Goal: Check status: Check status

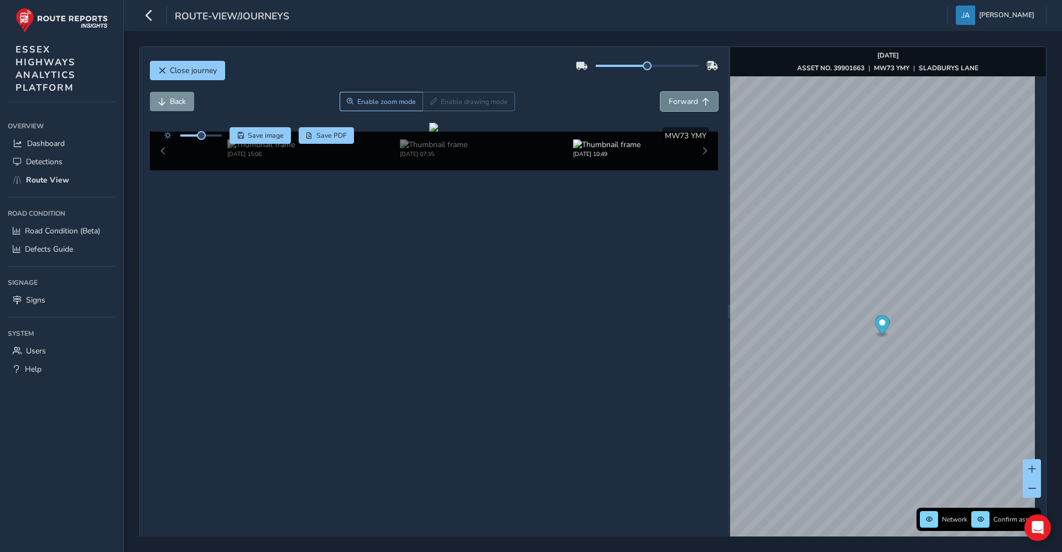
click at [678, 103] on span "Forward" at bounding box center [683, 101] width 29 height 11
click at [678, 102] on span "Forward" at bounding box center [683, 101] width 29 height 11
click at [163, 106] on button "Back" at bounding box center [172, 101] width 44 height 19
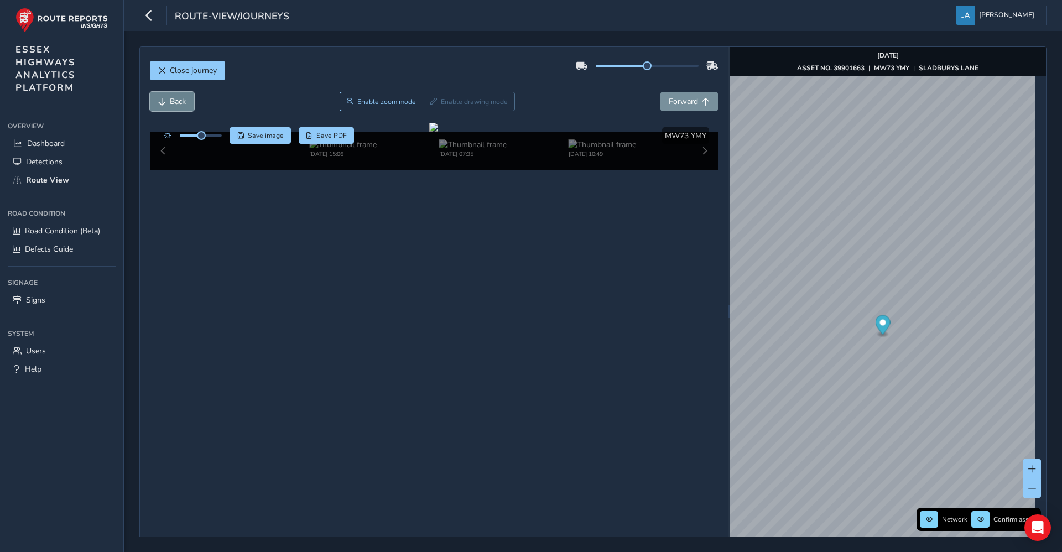
click at [163, 106] on button "Back" at bounding box center [172, 101] width 44 height 19
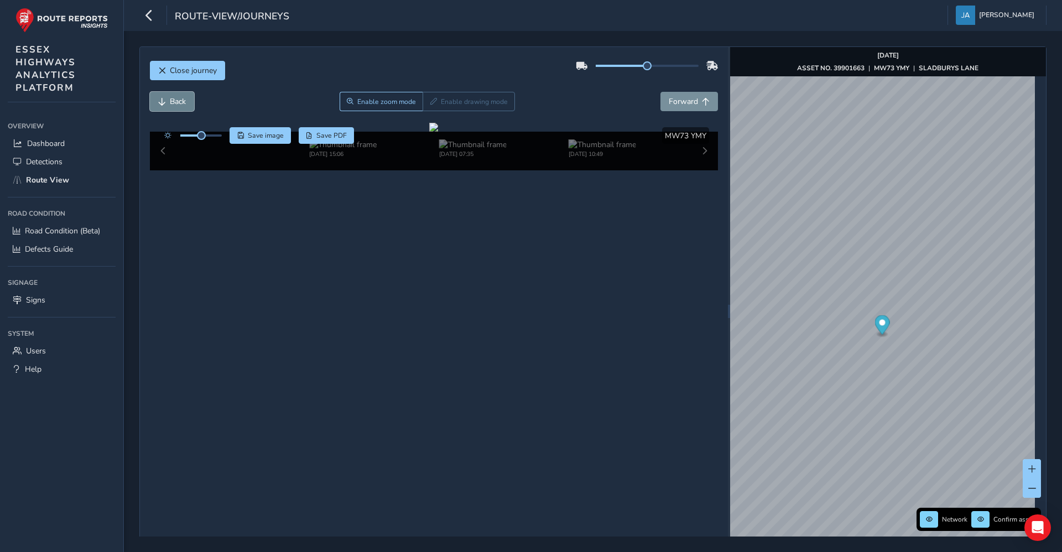
click at [163, 106] on button "Back" at bounding box center [172, 101] width 44 height 19
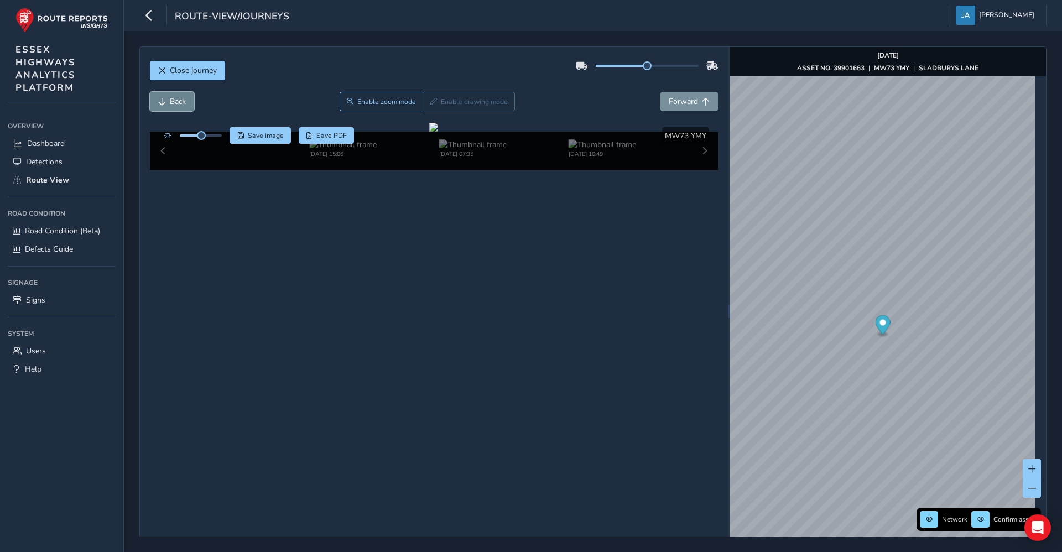
click at [163, 106] on button "Back" at bounding box center [172, 101] width 44 height 19
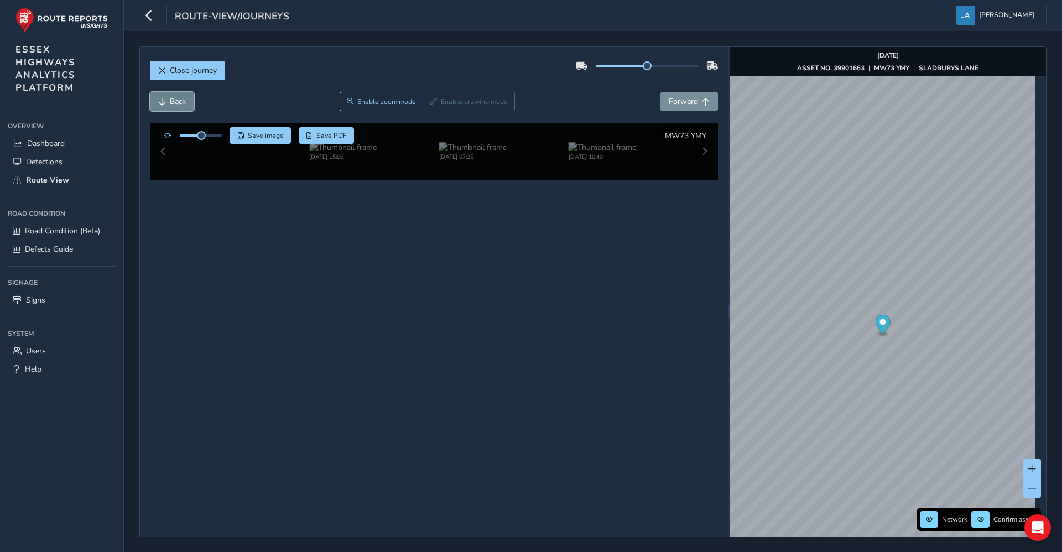
click at [163, 106] on button "Back" at bounding box center [172, 101] width 44 height 19
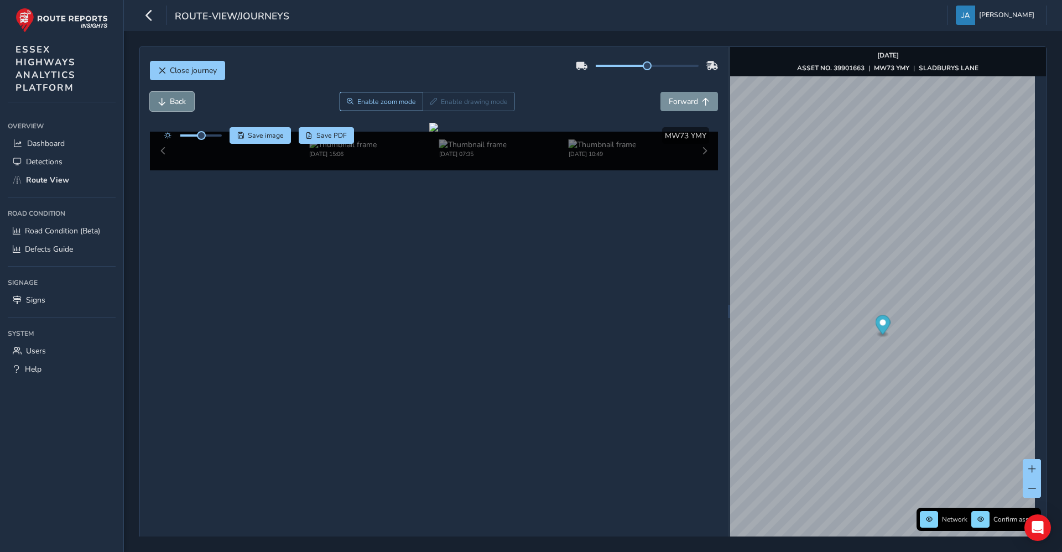
click at [163, 106] on button "Back" at bounding box center [172, 101] width 44 height 19
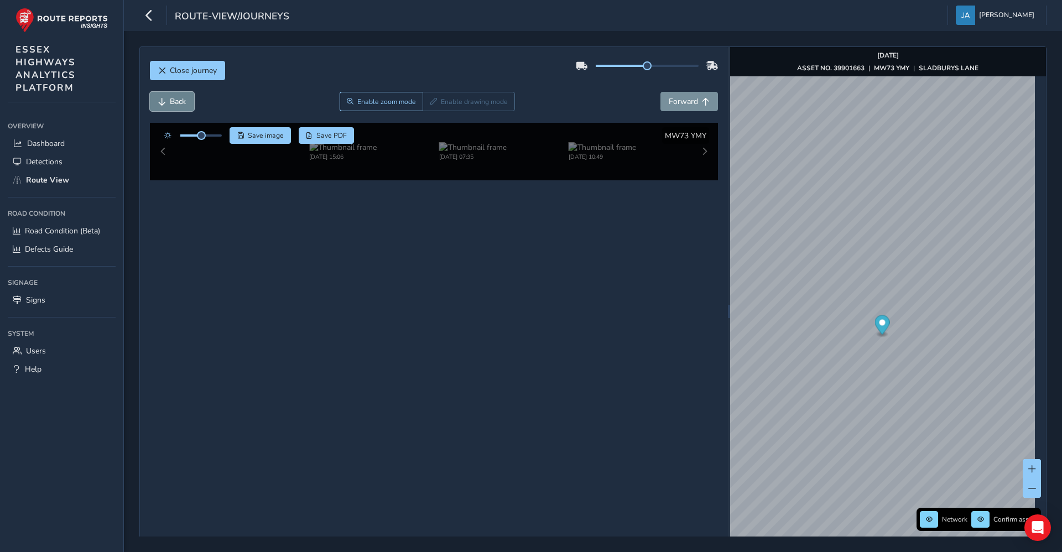
click at [163, 106] on button "Back" at bounding box center [172, 101] width 44 height 19
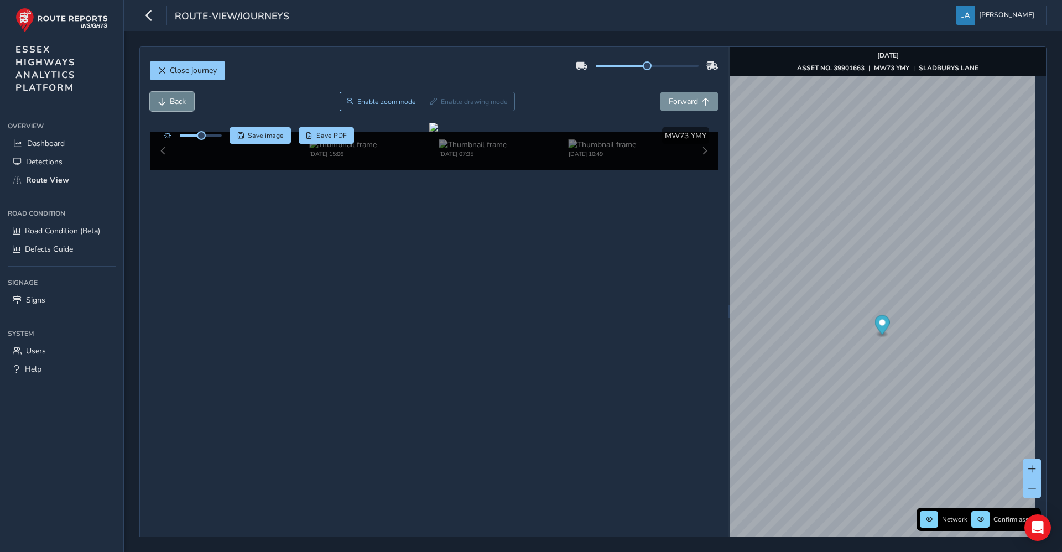
click at [163, 106] on button "Back" at bounding box center [172, 101] width 44 height 19
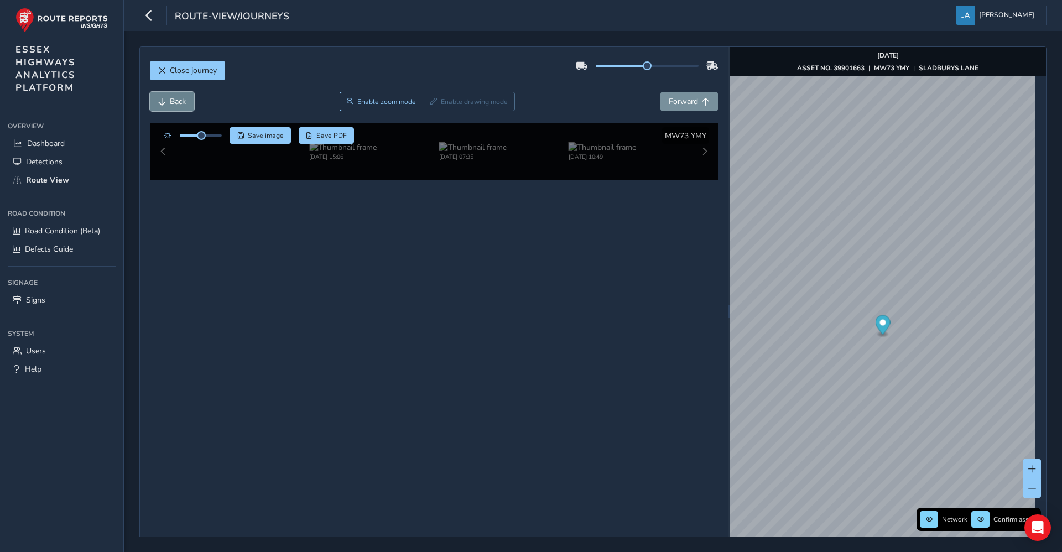
click at [163, 106] on button "Back" at bounding box center [172, 101] width 44 height 19
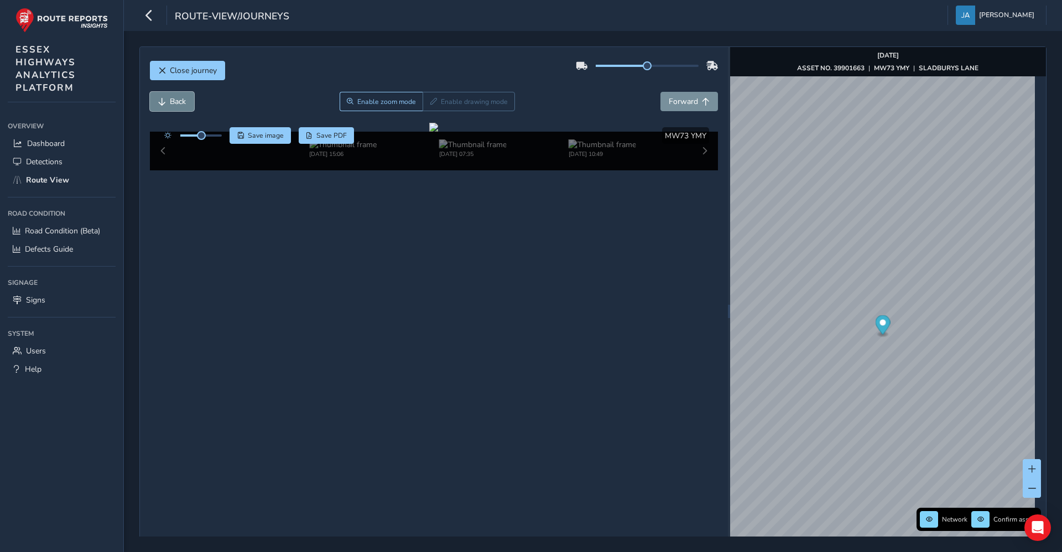
click at [163, 106] on button "Back" at bounding box center [172, 101] width 44 height 19
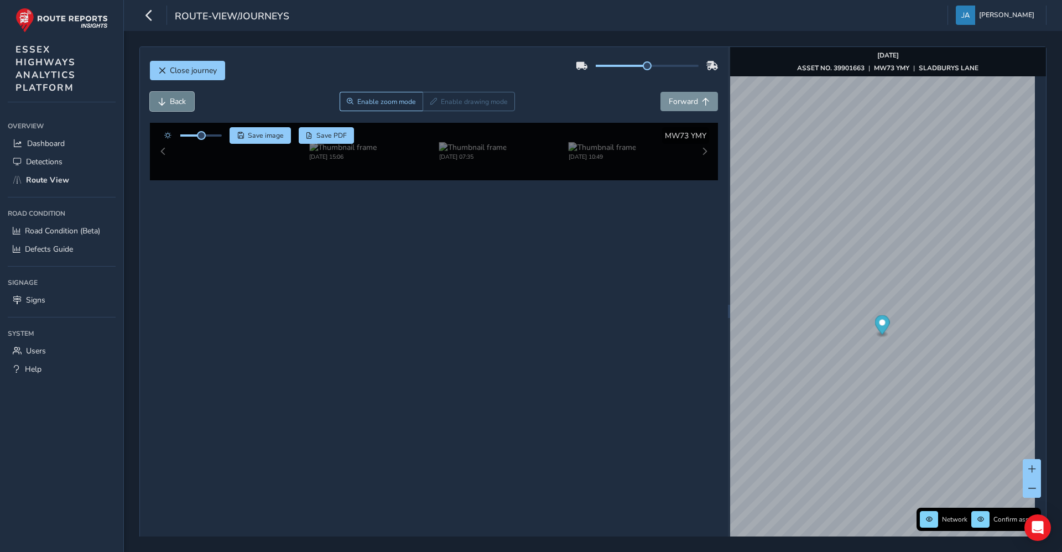
click at [163, 106] on button "Back" at bounding box center [172, 101] width 44 height 19
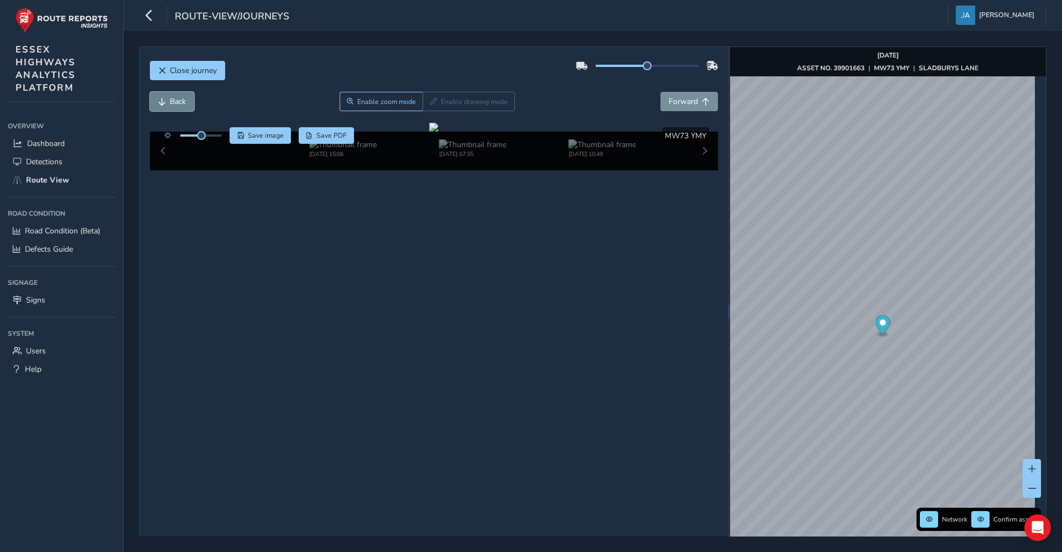
click at [163, 106] on button "Back" at bounding box center [172, 101] width 44 height 19
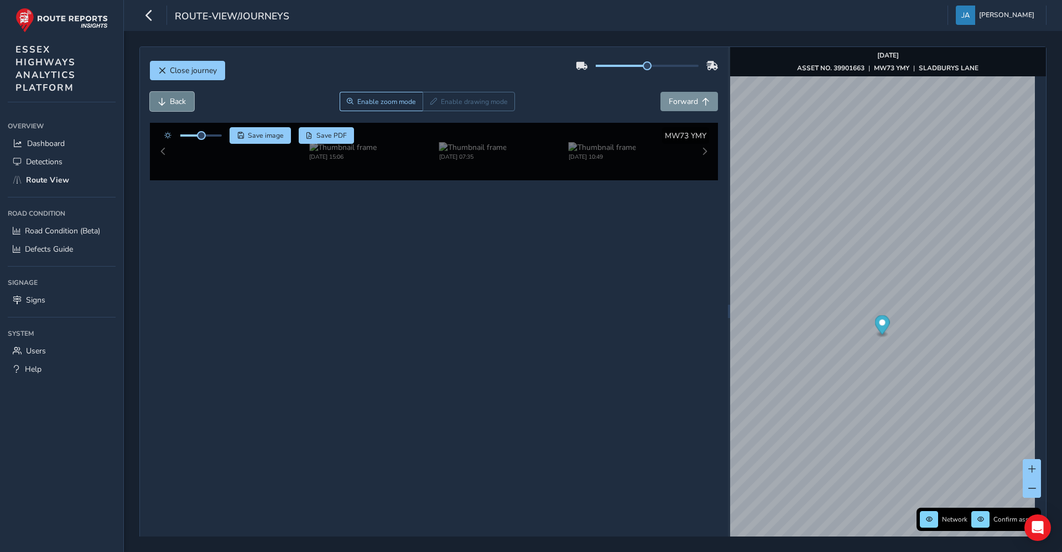
click at [163, 106] on button "Back" at bounding box center [172, 101] width 44 height 19
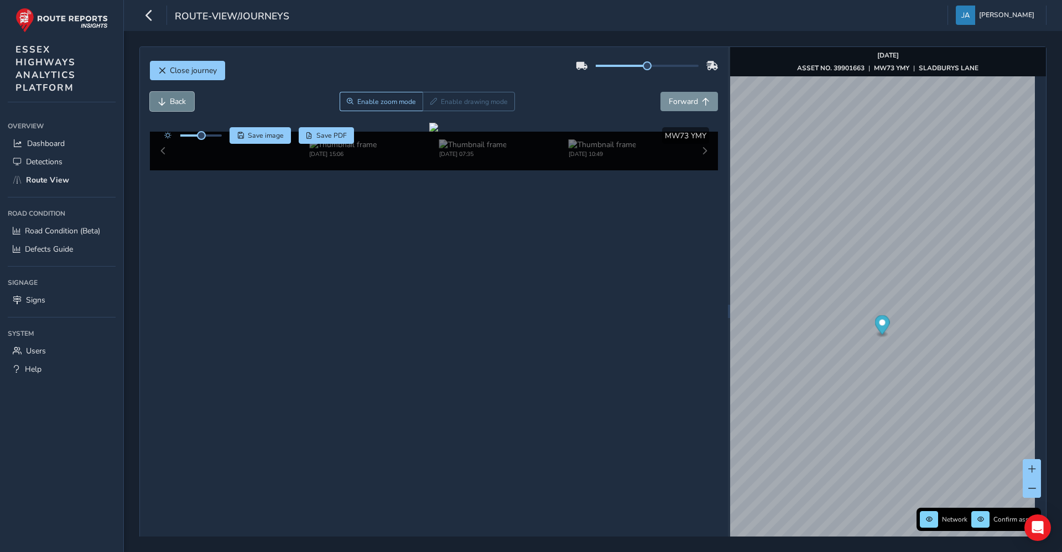
click at [163, 106] on button "Back" at bounding box center [172, 101] width 44 height 19
click at [675, 96] on span "Forward" at bounding box center [683, 101] width 29 height 11
click at [675, 97] on span "Forward" at bounding box center [683, 101] width 29 height 11
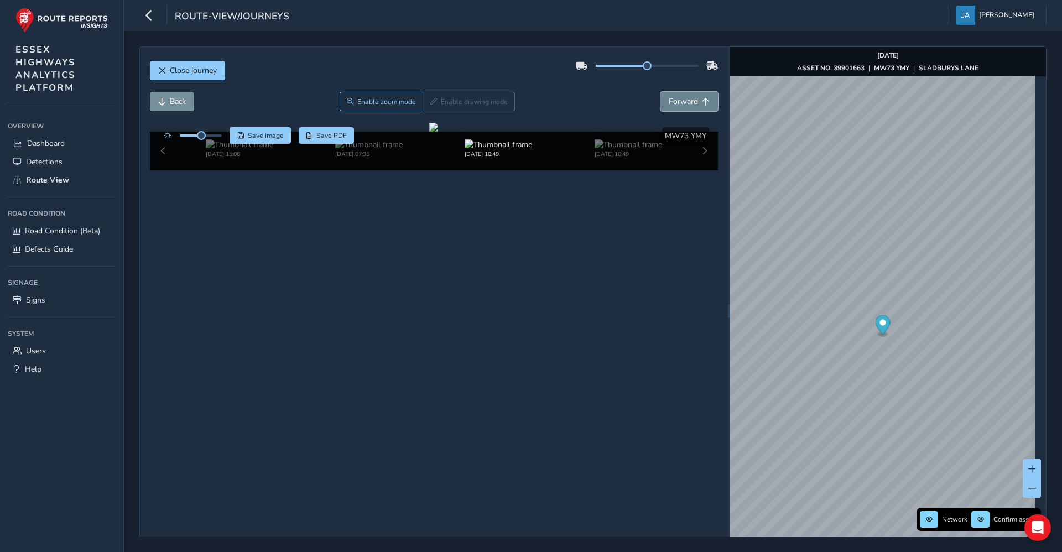
click at [675, 97] on span "Forward" at bounding box center [683, 101] width 29 height 11
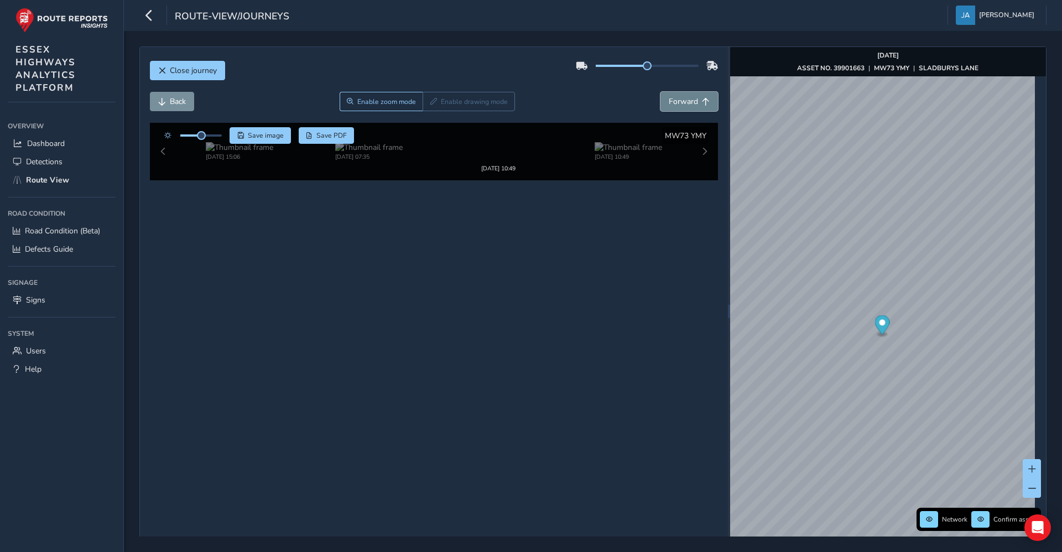
click at [675, 97] on span "Forward" at bounding box center [683, 101] width 29 height 11
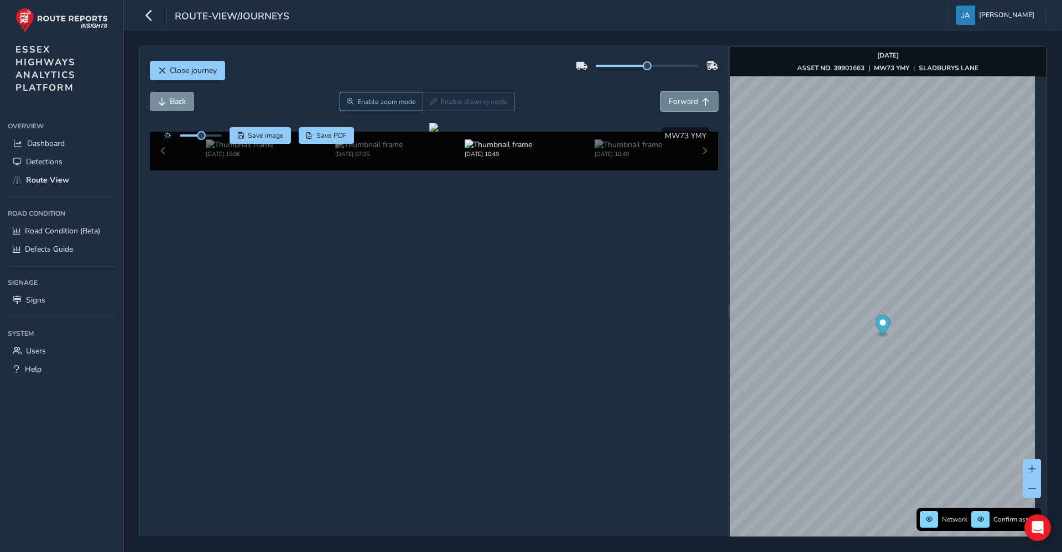
click at [675, 97] on span "Forward" at bounding box center [683, 101] width 29 height 11
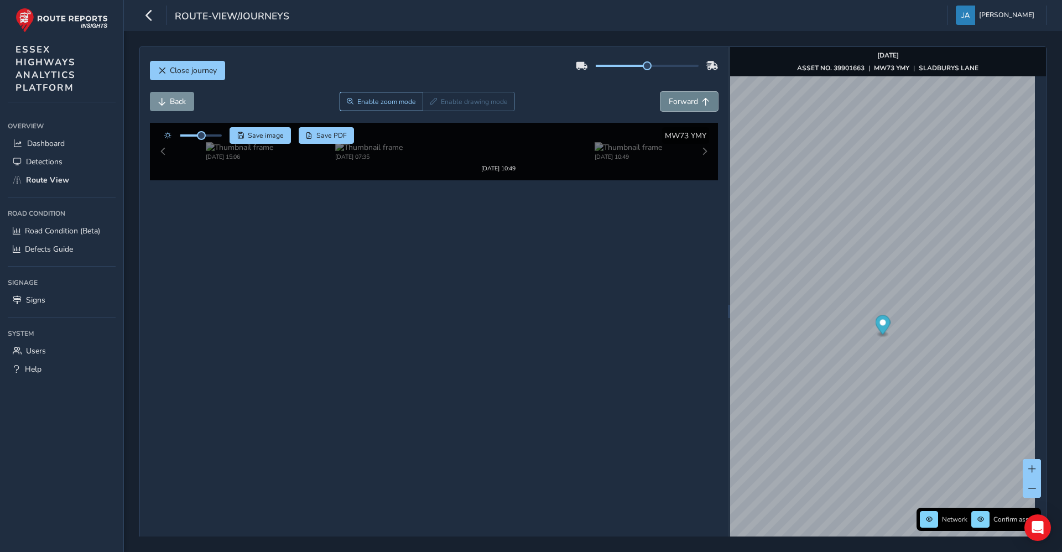
click at [675, 97] on span "Forward" at bounding box center [683, 101] width 29 height 11
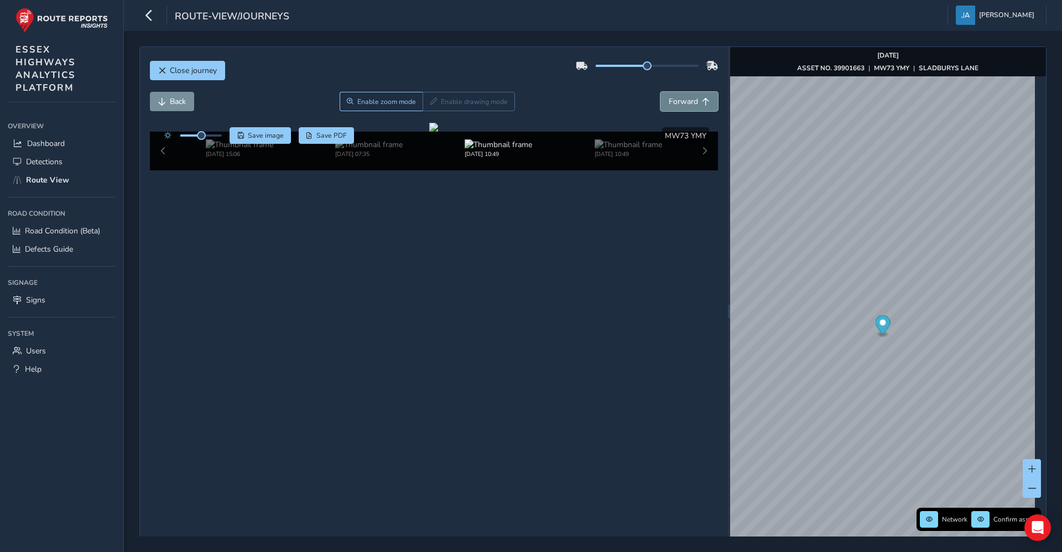
click at [675, 97] on span "Forward" at bounding box center [683, 101] width 29 height 11
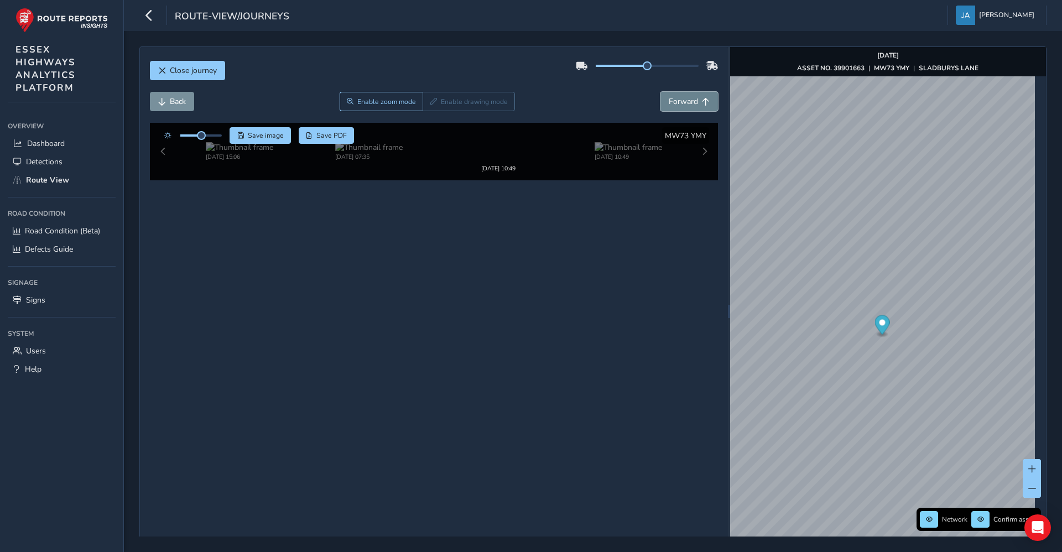
click at [675, 97] on span "Forward" at bounding box center [683, 101] width 29 height 11
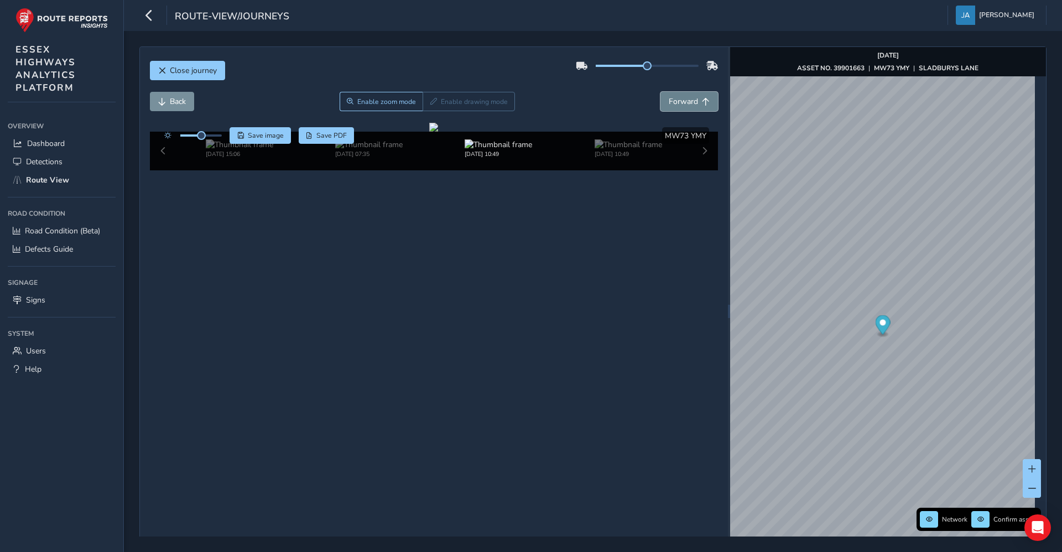
click at [675, 97] on span "Forward" at bounding box center [683, 101] width 29 height 11
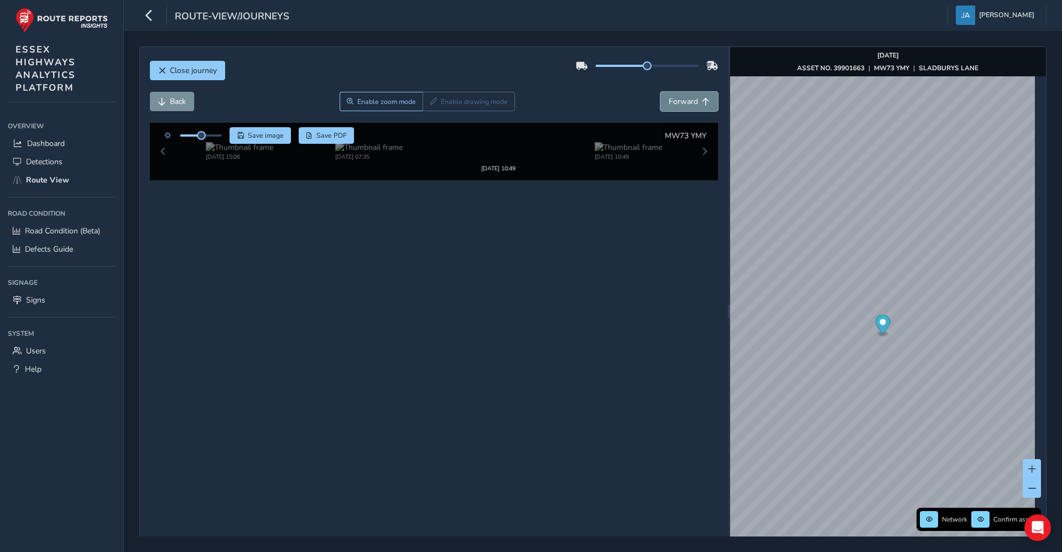
click at [675, 97] on span "Forward" at bounding box center [683, 101] width 29 height 11
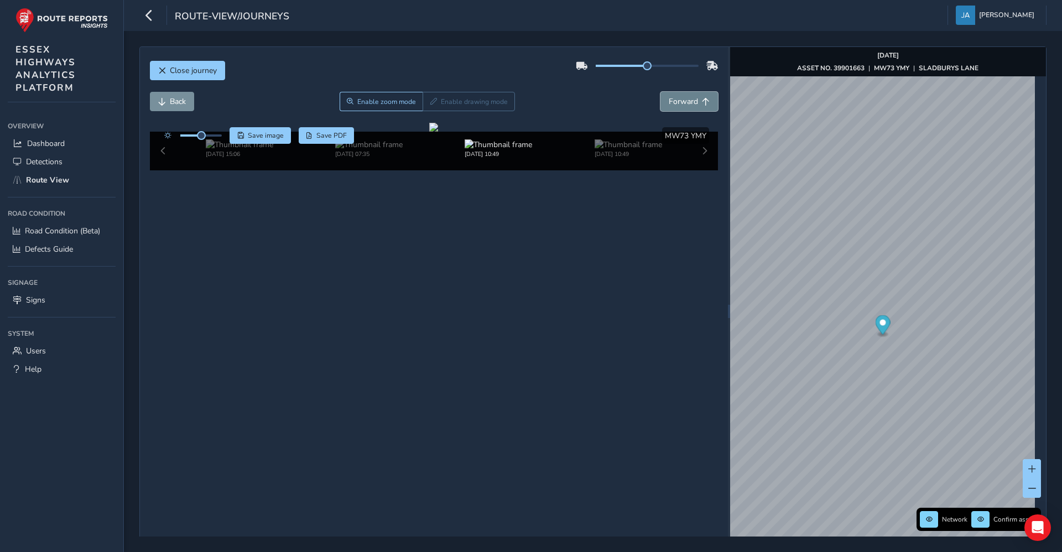
click at [675, 97] on span "Forward" at bounding box center [683, 101] width 29 height 11
click at [675, 98] on span "Forward" at bounding box center [683, 101] width 29 height 11
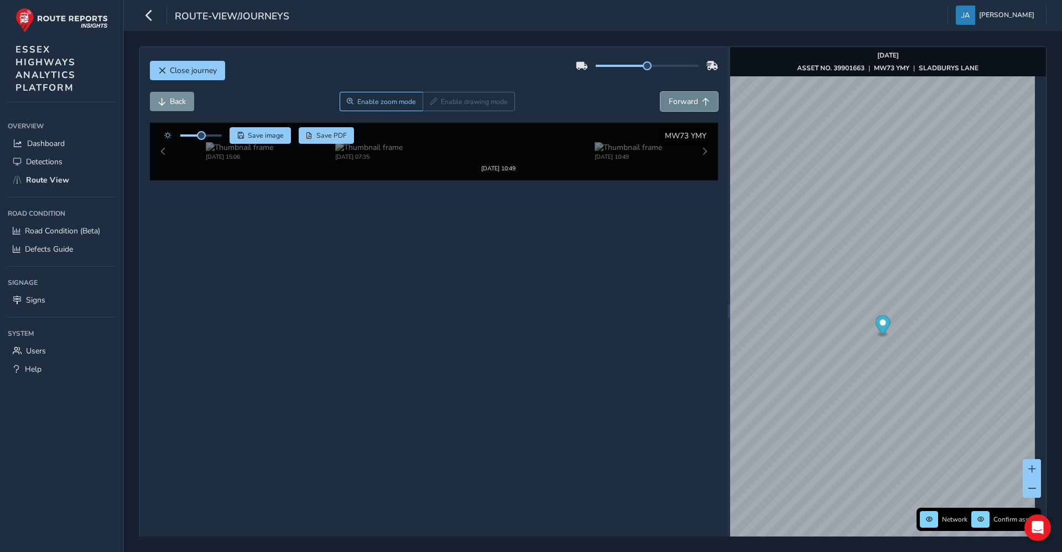
click at [675, 98] on span "Forward" at bounding box center [683, 101] width 29 height 11
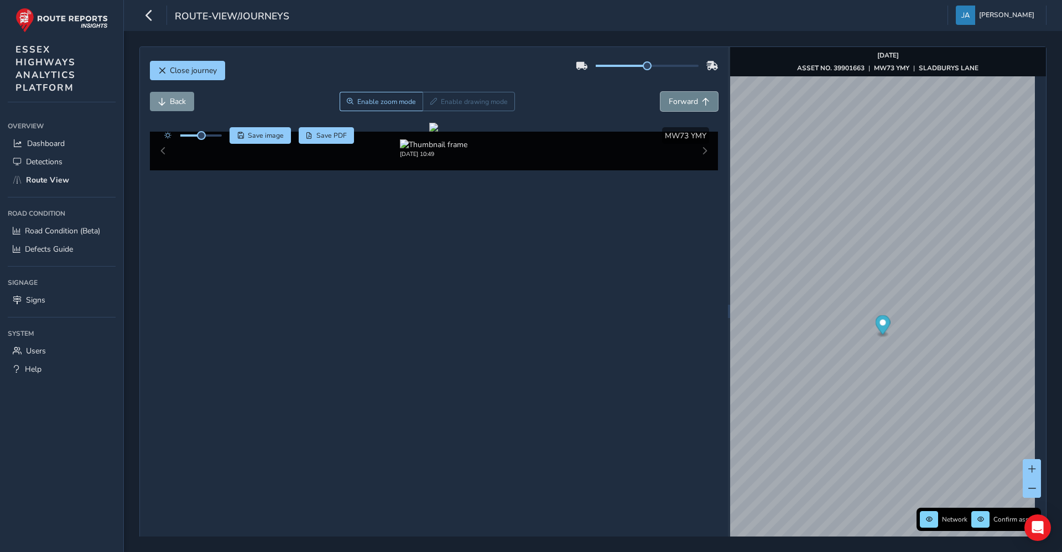
click at [675, 98] on span "Forward" at bounding box center [683, 101] width 29 height 11
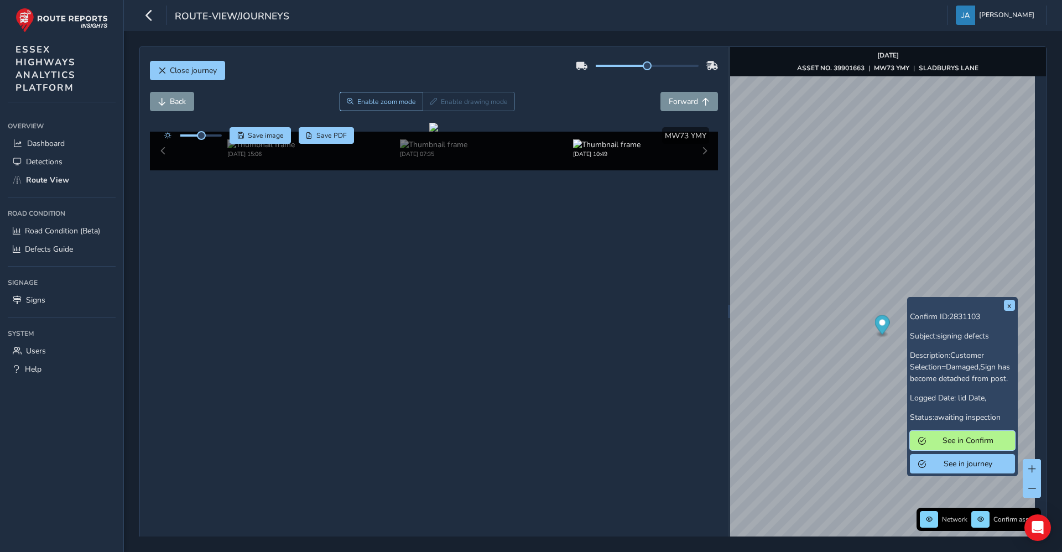
click at [965, 443] on span "See in Confirm" at bounding box center [968, 440] width 77 height 11
